Goal: Information Seeking & Learning: Understand process/instructions

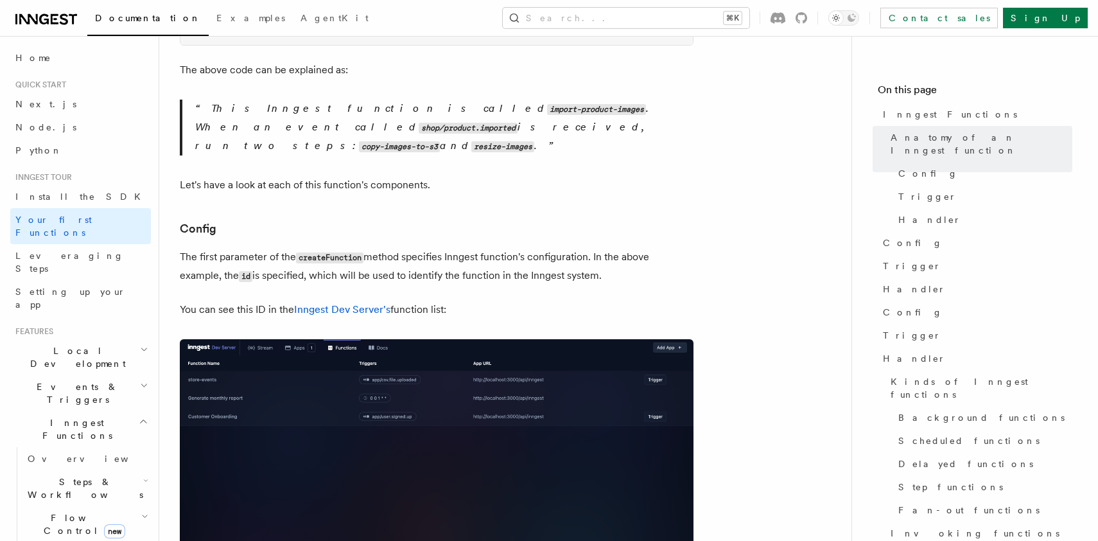
scroll to position [661, 0]
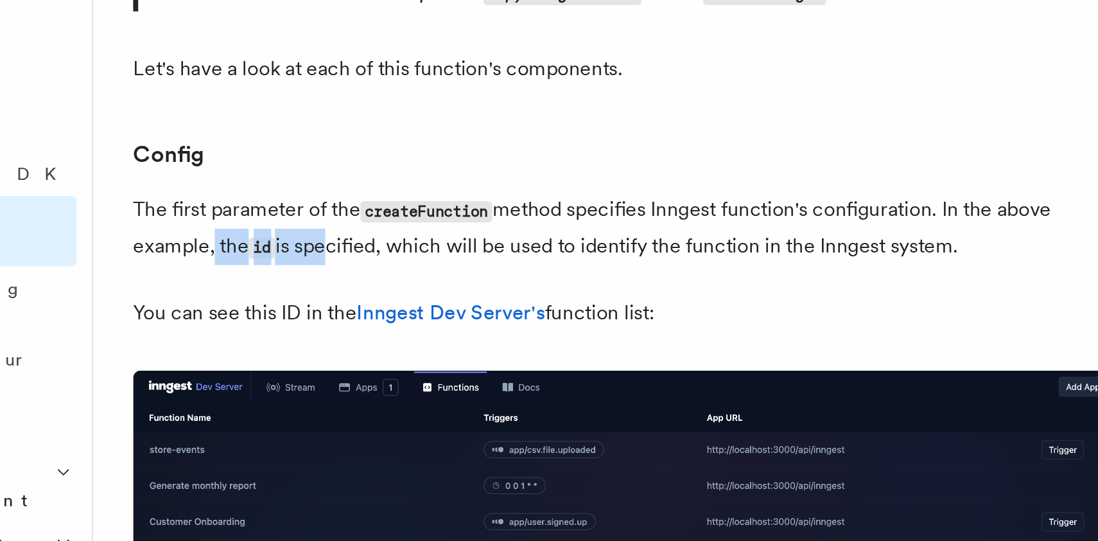
drag, startPoint x: 219, startPoint y: 191, endPoint x: 298, endPoint y: 193, distance: 79.0
click at [295, 206] on p "The first parameter of the createFunction method specifies Inngest function's c…" at bounding box center [437, 224] width 514 height 37
click at [298, 206] on p "The first parameter of the createFunction method specifies Inngest function's c…" at bounding box center [437, 224] width 514 height 37
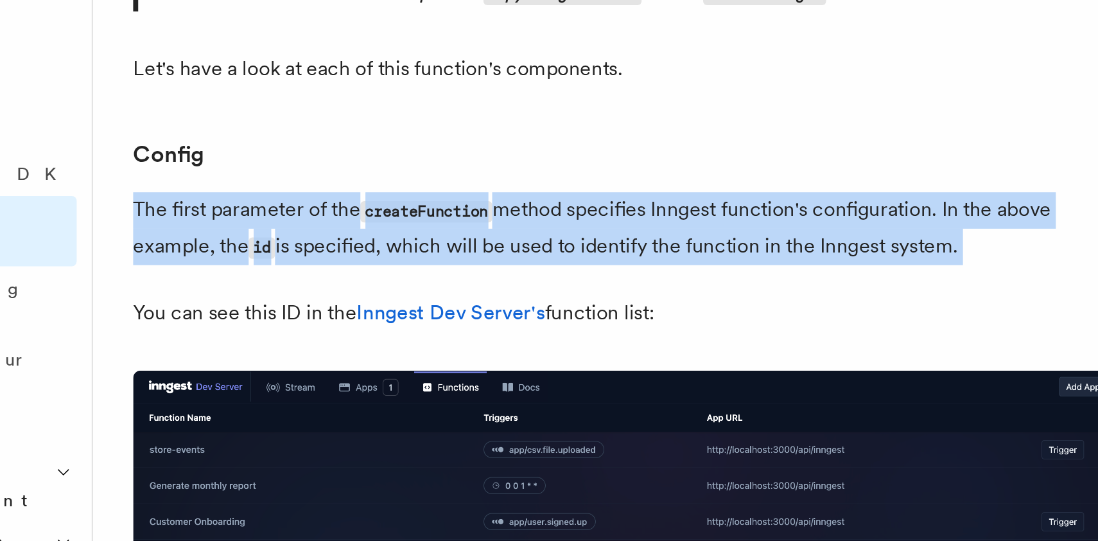
click at [298, 206] on p "The first parameter of the createFunction method specifies Inngest function's c…" at bounding box center [437, 224] width 514 height 37
click at [302, 211] on code "createFunction" at bounding box center [329, 216] width 67 height 11
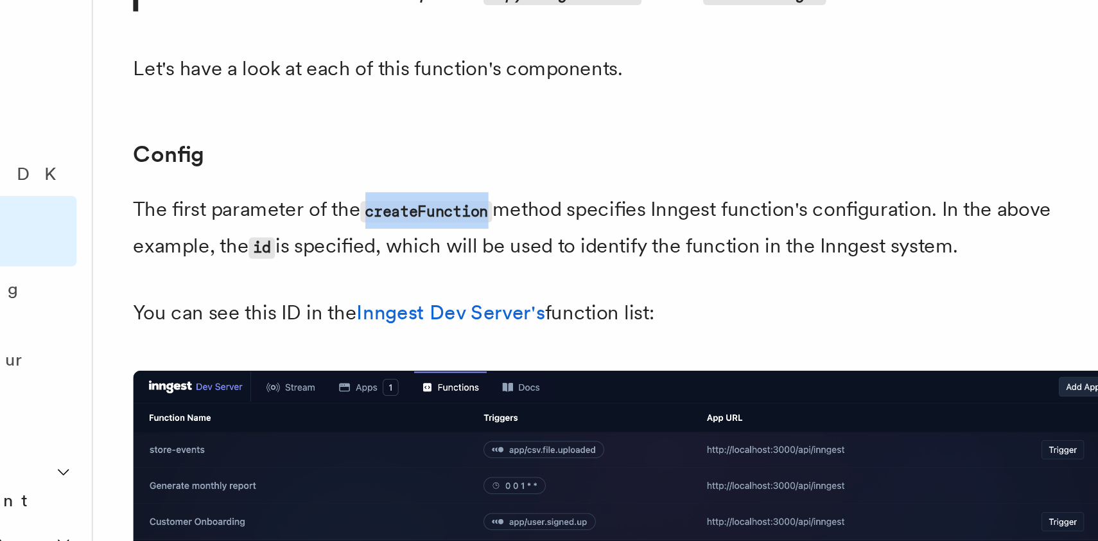
click at [302, 211] on code "createFunction" at bounding box center [329, 216] width 67 height 11
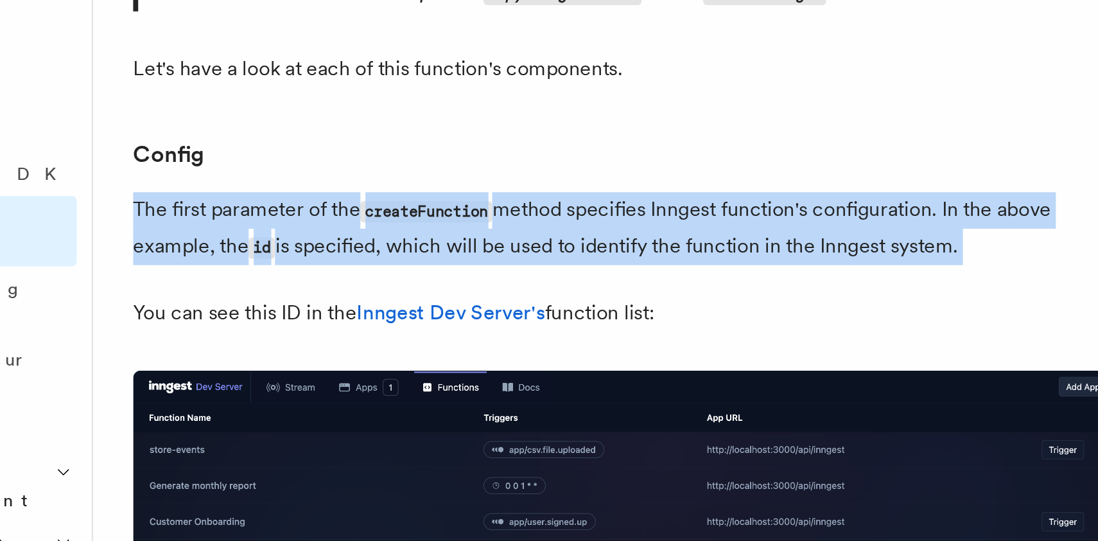
click at [302, 211] on code "createFunction" at bounding box center [329, 216] width 67 height 11
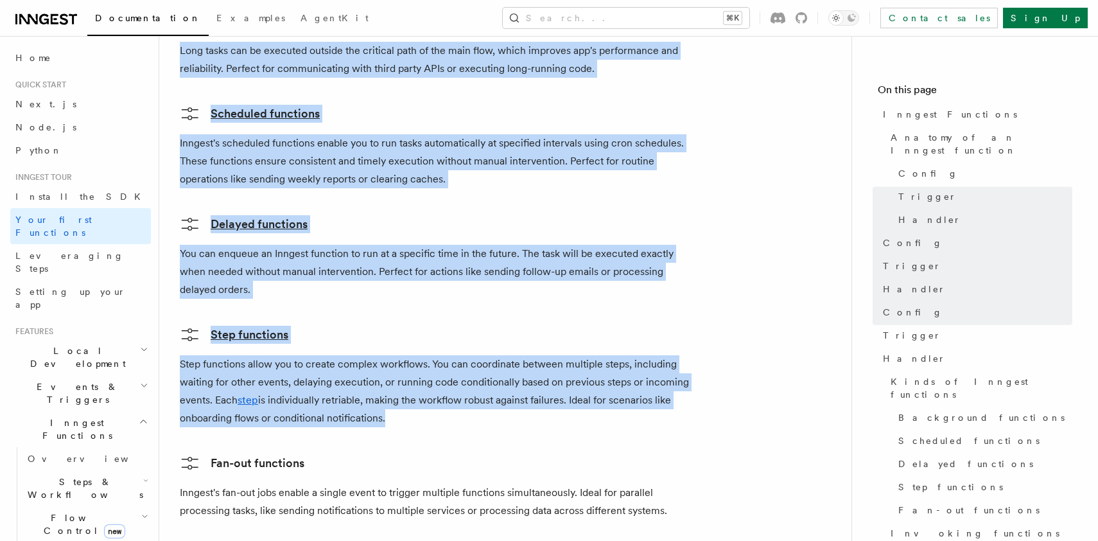
scroll to position [2610, 0]
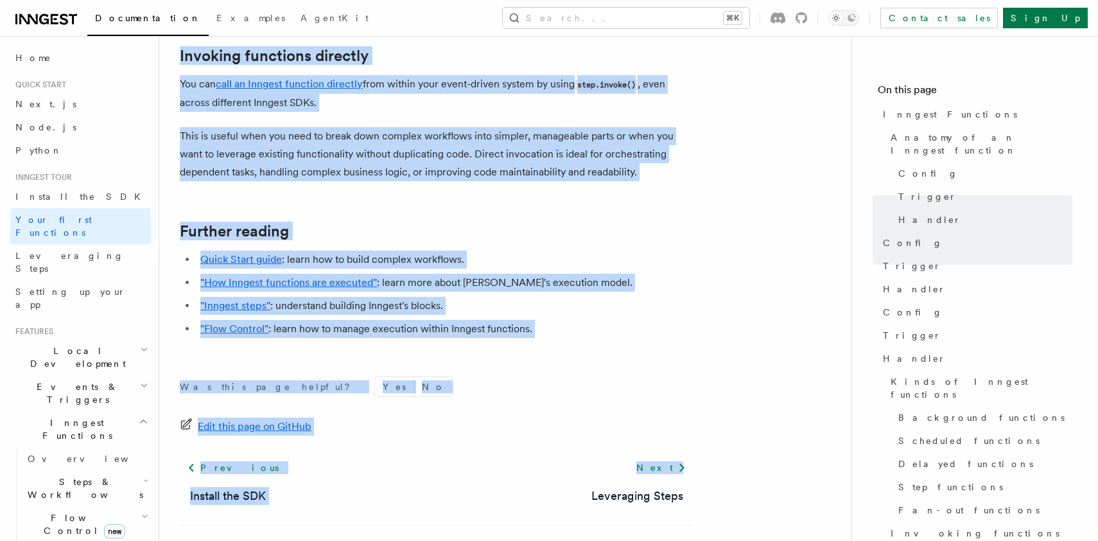
copy article "nngest Functions Inngest functions enable developers to run reliable background…"
drag, startPoint x: 188, startPoint y: 89, endPoint x: 512, endPoint y: 389, distance: 441.7
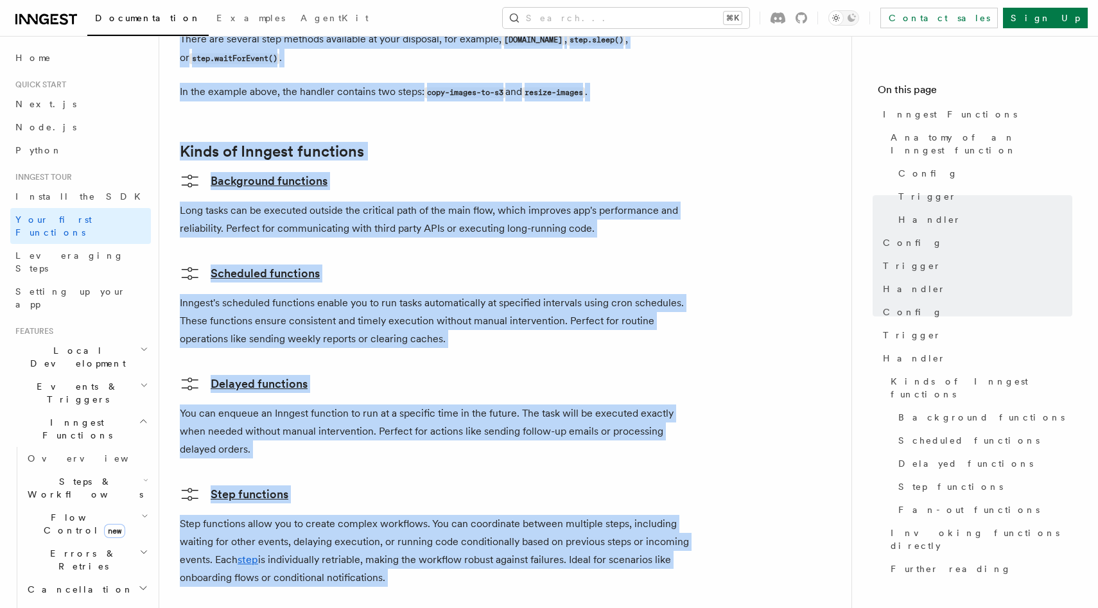
scroll to position [1728, 0]
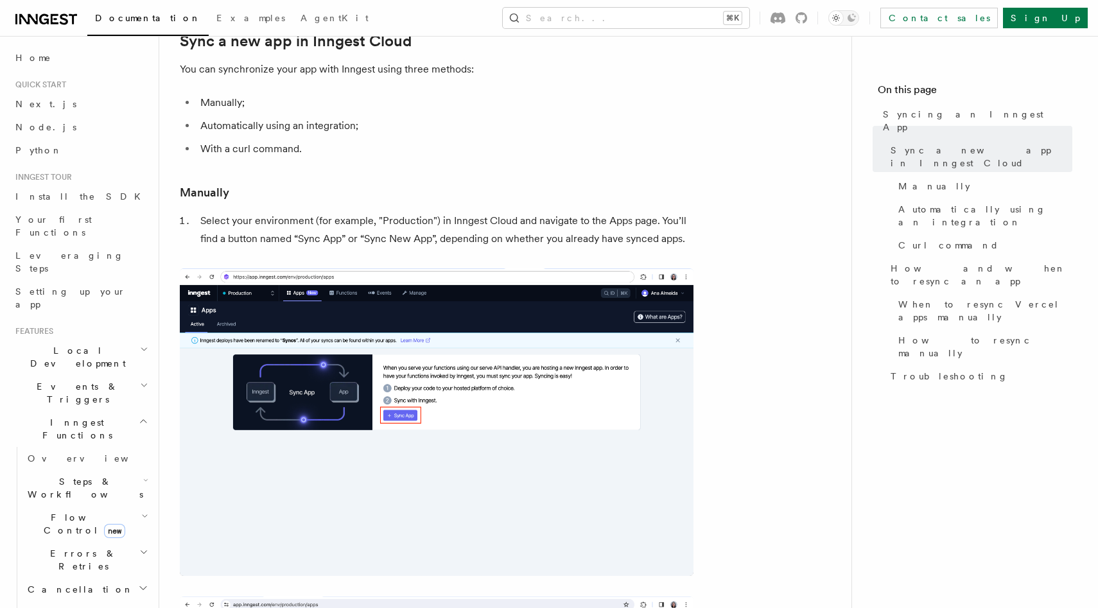
scroll to position [177, 0]
